Goal: Find specific page/section: Find specific page/section

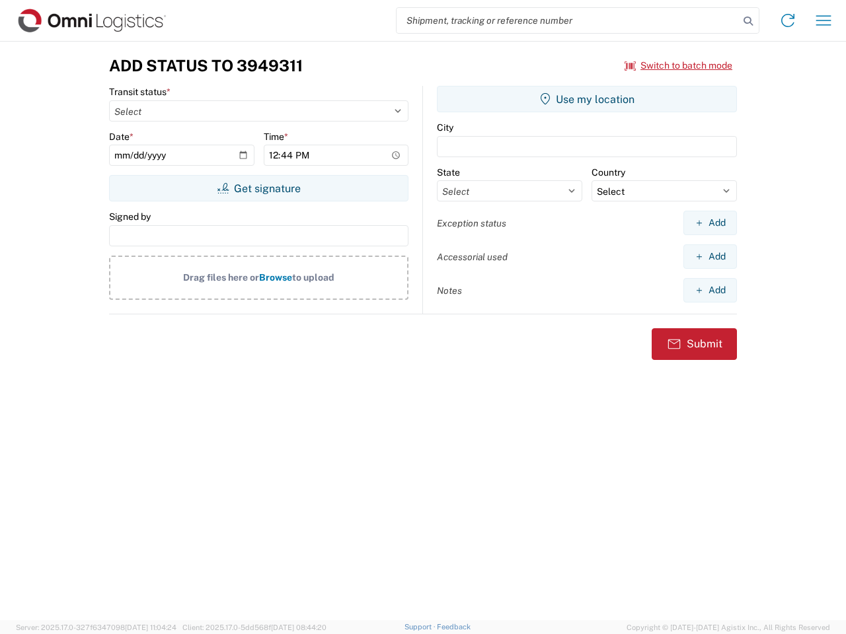
click at [568, 20] on input "search" at bounding box center [568, 20] width 342 height 25
click at [748, 21] on icon at bounding box center [748, 21] width 19 height 19
click at [788, 20] on icon at bounding box center [787, 20] width 21 height 21
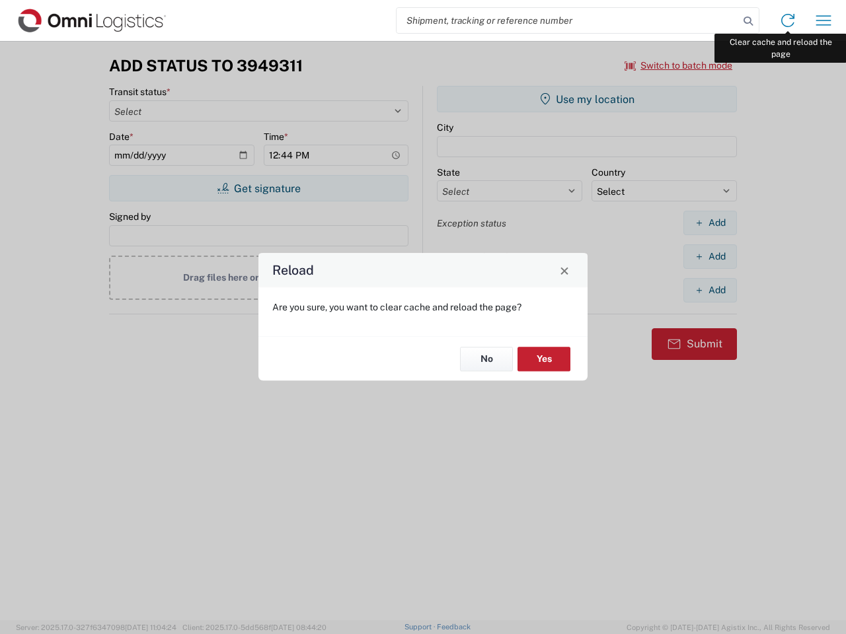
click at [823, 20] on div "Reload Are you sure, you want to clear cache and reload the page? No Yes" at bounding box center [423, 317] width 846 height 634
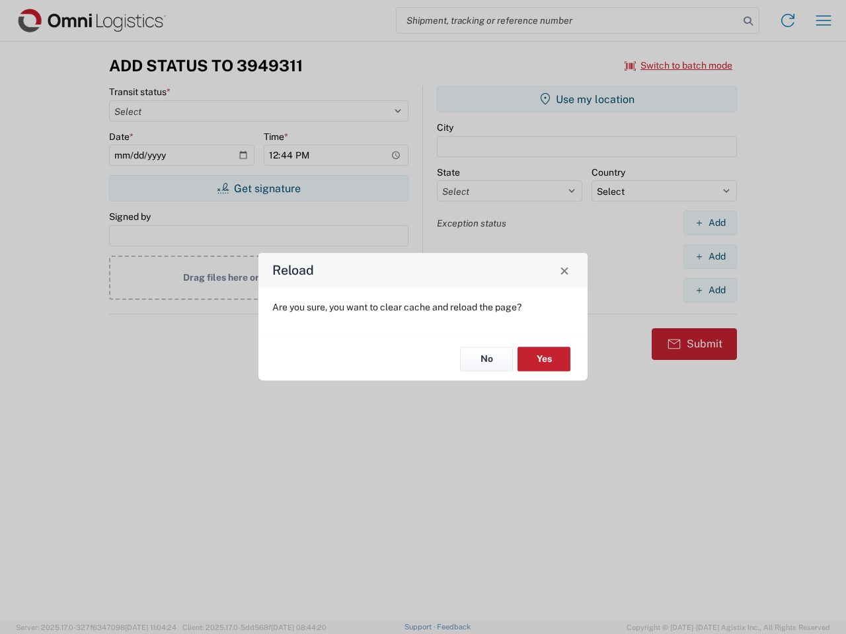
click at [679, 65] on div "Reload Are you sure, you want to clear cache and reload the page? No Yes" at bounding box center [423, 317] width 846 height 634
click at [258, 188] on div "Reload Are you sure, you want to clear cache and reload the page? No Yes" at bounding box center [423, 317] width 846 height 634
click at [587, 99] on div "Reload Are you sure, you want to clear cache and reload the page? No Yes" at bounding box center [423, 317] width 846 height 634
click at [710, 223] on div "Reload Are you sure, you want to clear cache and reload the page? No Yes" at bounding box center [423, 317] width 846 height 634
click at [710, 256] on div "Reload Are you sure, you want to clear cache and reload the page? No Yes" at bounding box center [423, 317] width 846 height 634
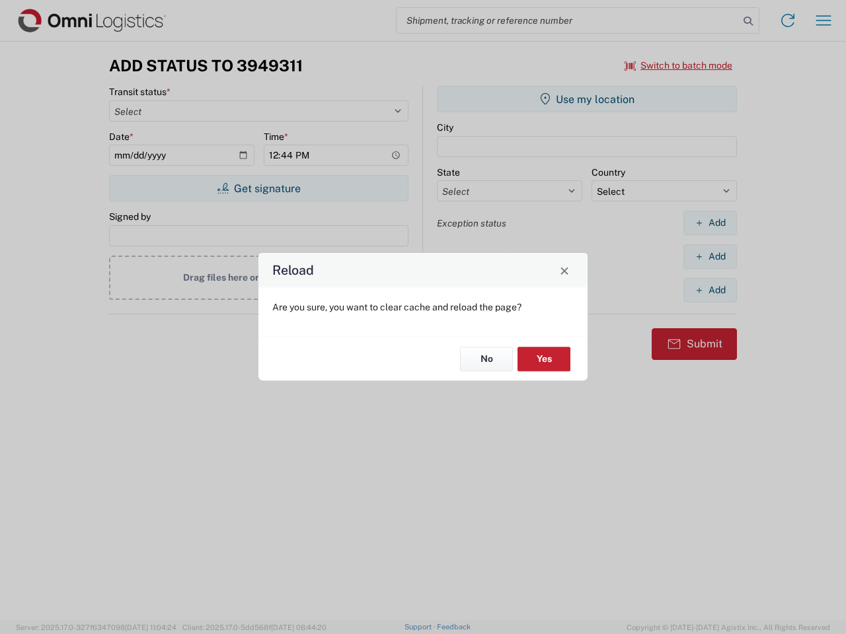
click at [710, 290] on div "Reload Are you sure, you want to clear cache and reload the page? No Yes" at bounding box center [423, 317] width 846 height 634
